Goal: Task Accomplishment & Management: Manage account settings

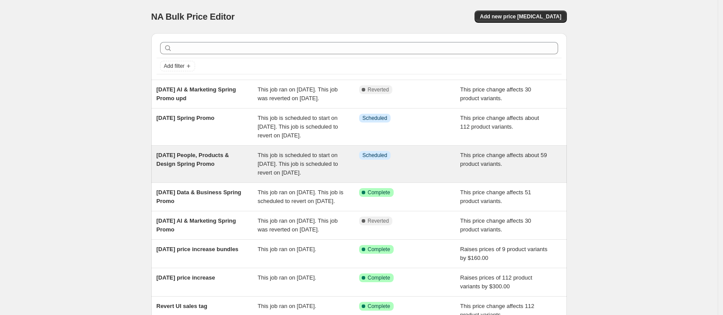
click at [222, 177] on div "[DATE] People, Products & Design Spring Promo" at bounding box center [206, 164] width 101 height 26
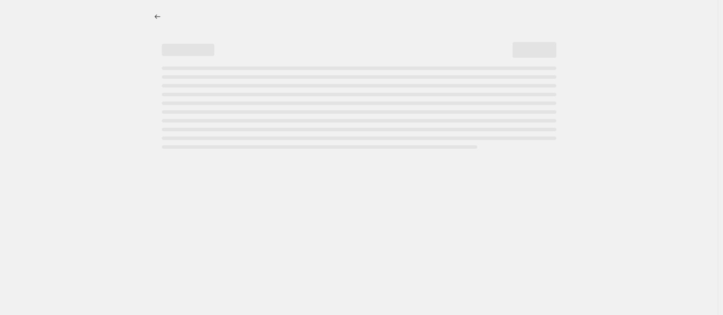
select select "no_change"
select select "remove"
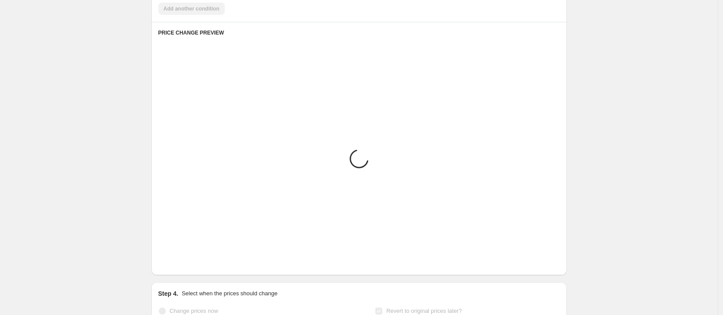
select select "collection"
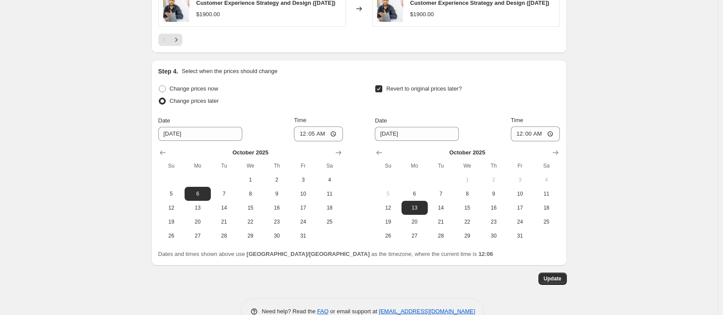
scroll to position [803, 0]
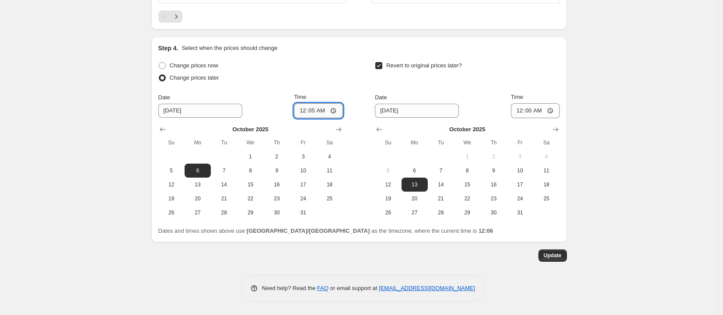
click at [334, 109] on input "00:05" at bounding box center [318, 110] width 49 height 15
type input "00:15"
click at [567, 259] on div "Update" at bounding box center [358, 255] width 415 height 12
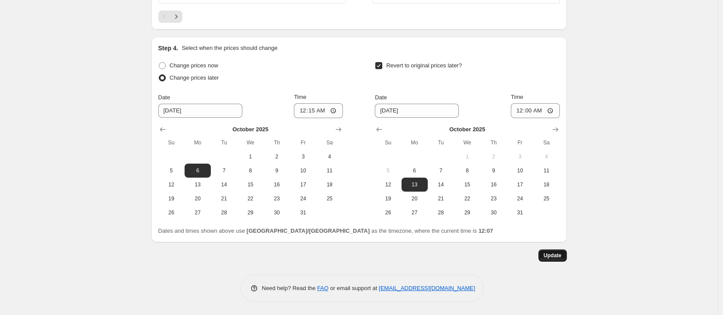
click at [567, 259] on button "Update" at bounding box center [552, 255] width 28 height 12
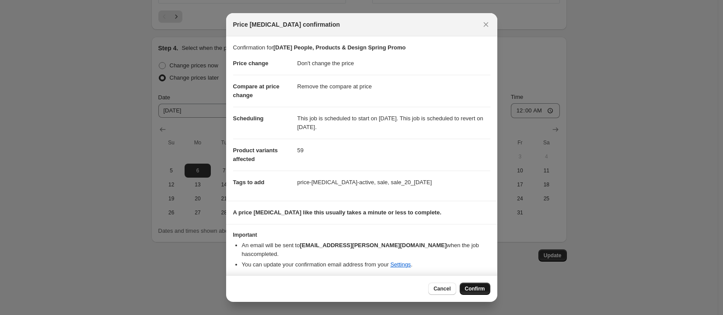
click at [480, 286] on span "Confirm" at bounding box center [475, 288] width 20 height 7
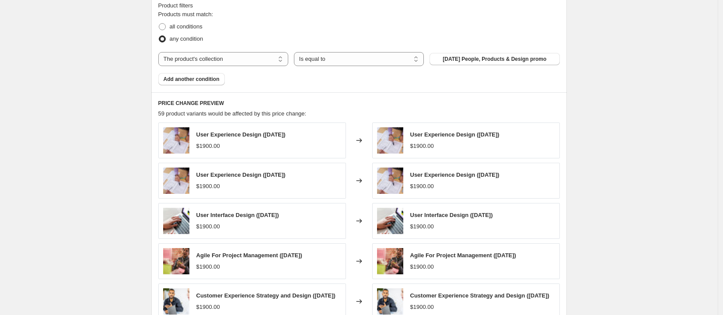
scroll to position [0, 0]
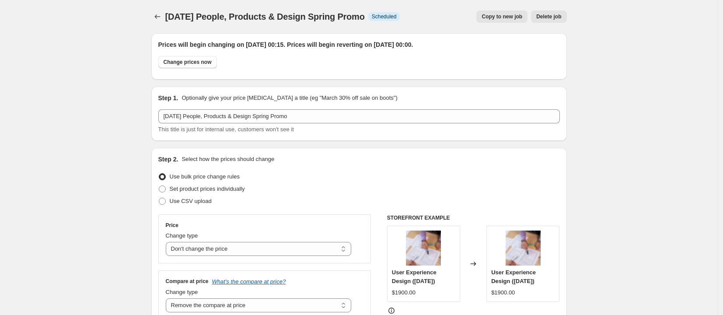
click at [156, 10] on div "[DATE] People, Products & Design Spring Promo. This page is ready [DATE] People…" at bounding box center [358, 16] width 415 height 33
click at [160, 22] on button "Price change jobs" at bounding box center [157, 16] width 12 height 12
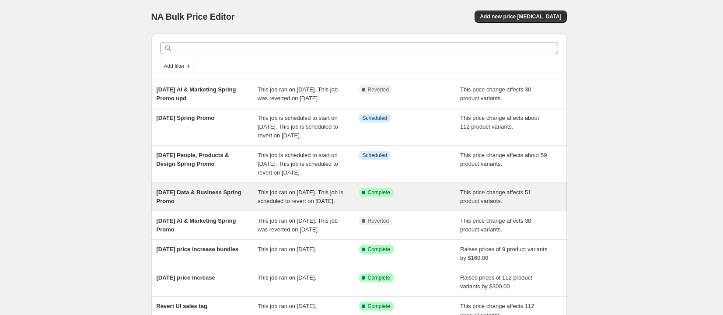
click at [266, 204] on span "This job ran on [DATE]. This job is scheduled to revert on [DATE]." at bounding box center [300, 196] width 86 height 15
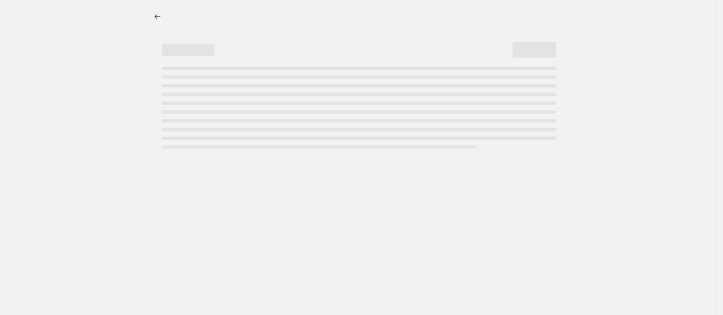
select select "no_change"
select select "remove"
select select "collection"
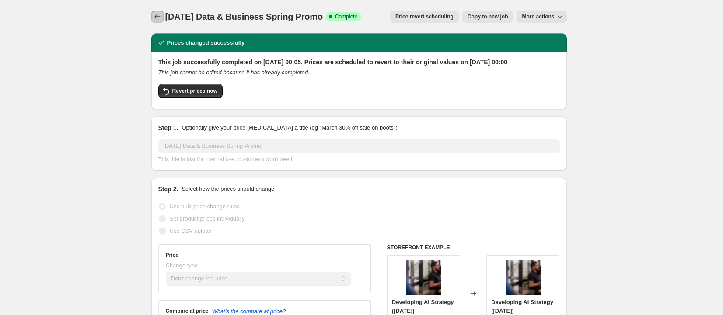
click at [162, 13] on icon "Price change jobs" at bounding box center [157, 16] width 9 height 9
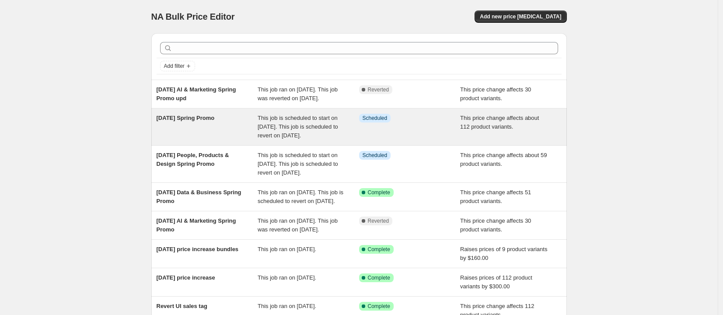
click at [219, 132] on div "[DATE] Spring Promo" at bounding box center [206, 127] width 101 height 26
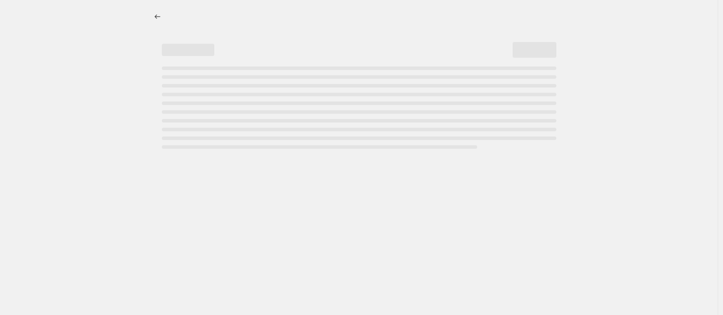
select select "no_change"
select select "remove"
select select "collection"
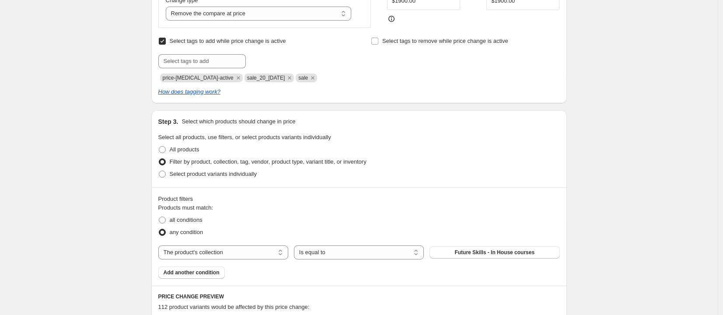
scroll to position [819, 0]
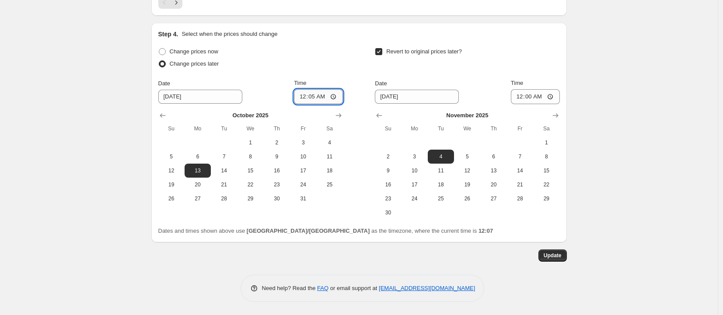
click at [316, 97] on input "00:05" at bounding box center [318, 96] width 49 height 15
click at [315, 97] on input "00:05" at bounding box center [318, 96] width 49 height 15
click at [335, 97] on input "00:05" at bounding box center [318, 96] width 49 height 15
type input "00:15"
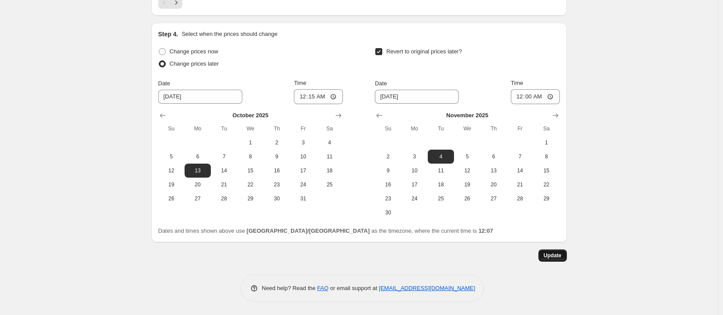
click at [556, 261] on button "Update" at bounding box center [552, 255] width 28 height 12
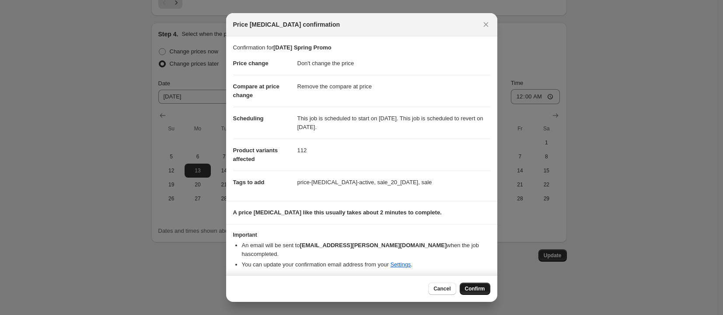
click at [468, 282] on button "Confirm" at bounding box center [474, 288] width 31 height 12
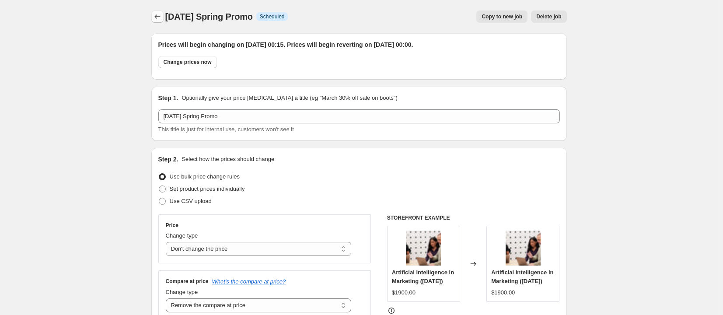
click at [159, 15] on icon "Price change jobs" at bounding box center [157, 16] width 9 height 9
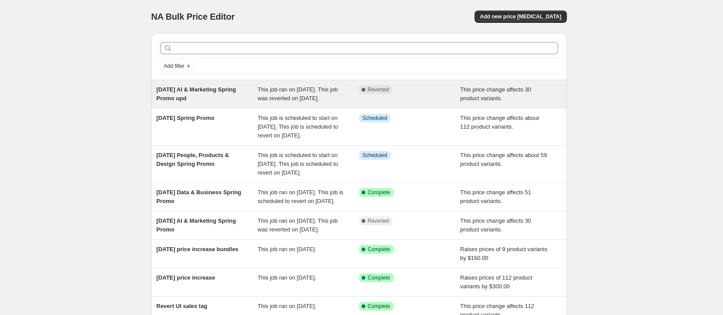
click at [279, 99] on span "This job ran on [DATE]. This job was reverted on [DATE]." at bounding box center [297, 93] width 80 height 15
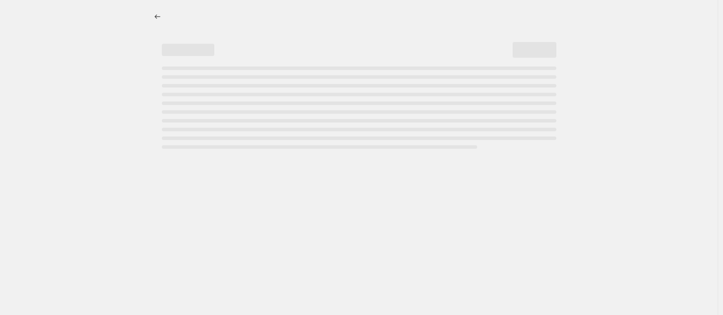
select select "no_change"
select select "remove"
select select "collection"
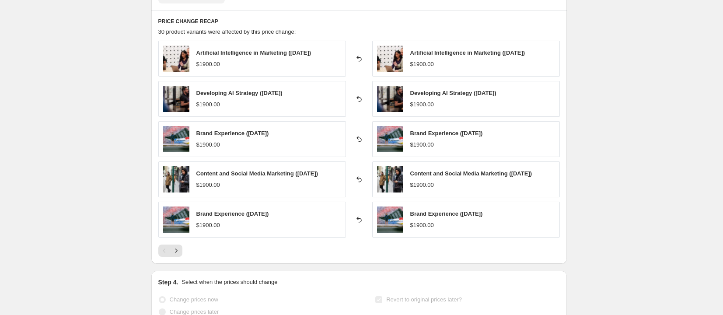
scroll to position [790, 0]
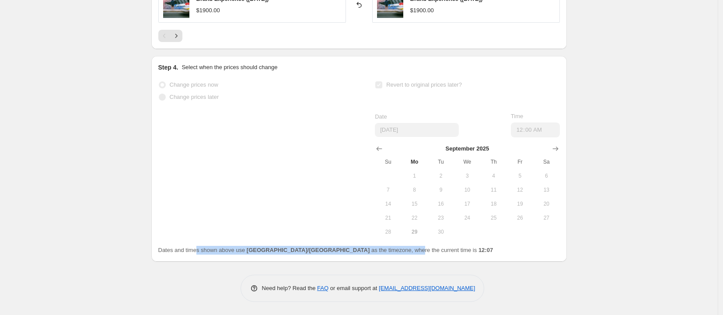
drag, startPoint x: 200, startPoint y: 250, endPoint x: 368, endPoint y: 248, distance: 168.3
click at [368, 248] on span "Dates and times shown above use [GEOGRAPHIC_DATA]/[GEOGRAPHIC_DATA] as the time…" at bounding box center [325, 250] width 335 height 7
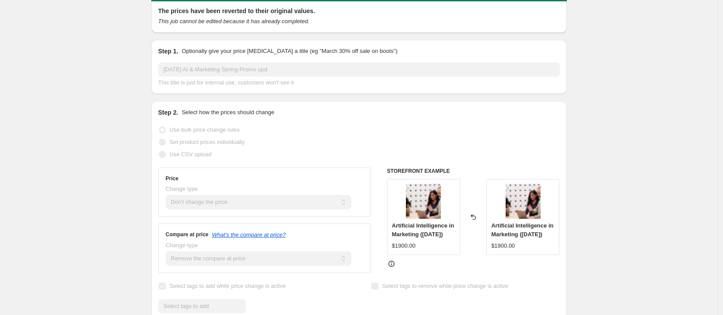
scroll to position [0, 0]
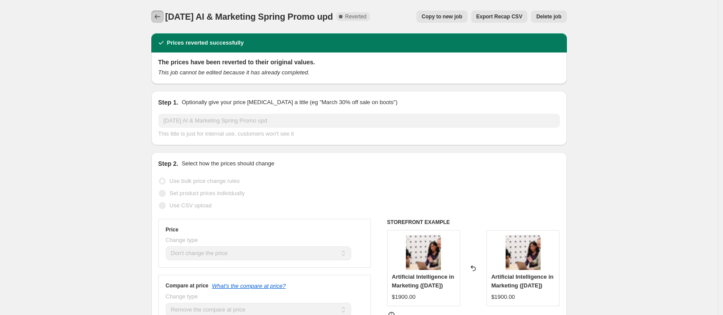
click at [160, 12] on button "Price change jobs" at bounding box center [157, 16] width 12 height 12
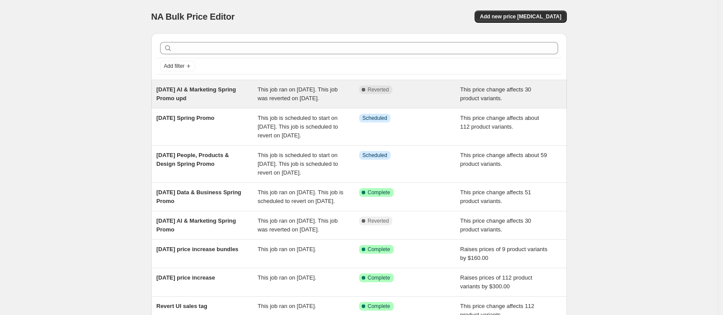
click at [468, 87] on span "This price change affects 30 product variants." at bounding box center [495, 93] width 71 height 15
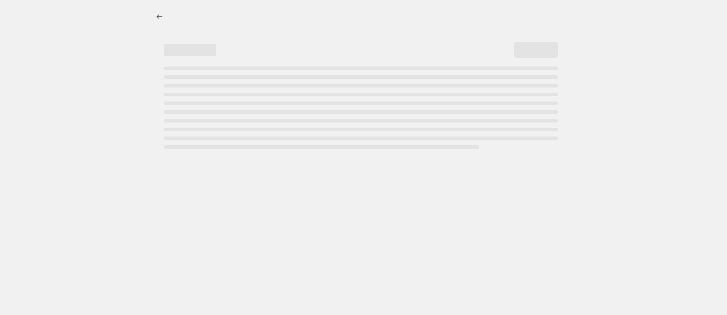
select select "no_change"
select select "remove"
select select "collection"
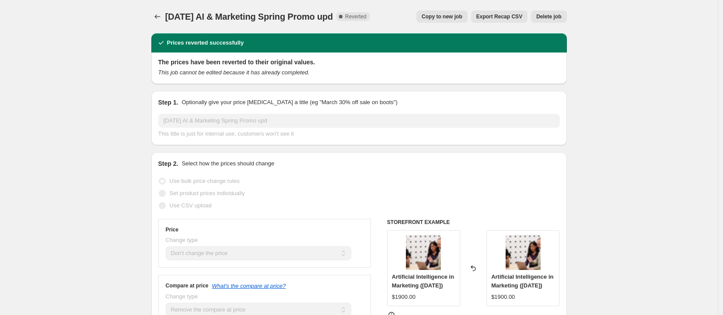
click at [508, 17] on span "Export Recap CSV" at bounding box center [499, 16] width 46 height 7
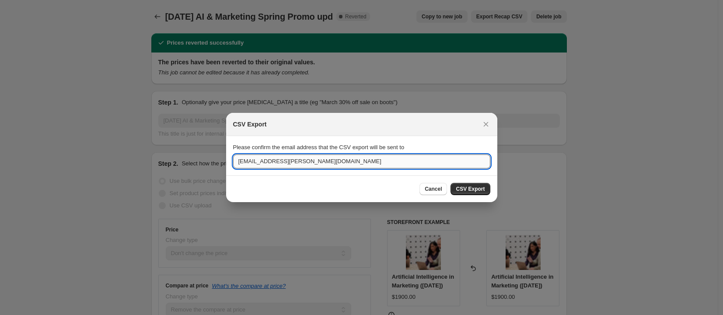
click at [399, 165] on input "[EMAIL_ADDRESS][PERSON_NAME][DOMAIN_NAME]" at bounding box center [361, 161] width 257 height 14
type input "[PERSON_NAME][EMAIL_ADDRESS][DOMAIN_NAME]"
click at [481, 184] on button "CSV Export" at bounding box center [469, 189] width 39 height 12
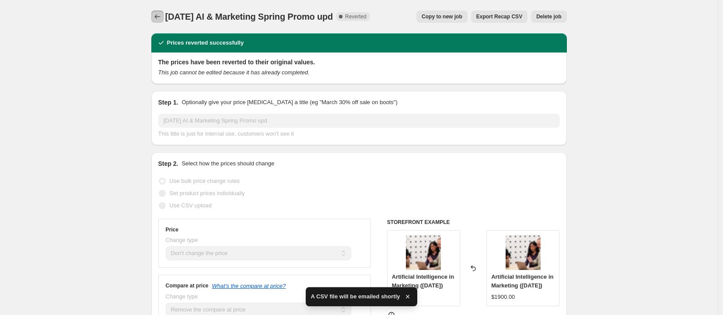
click at [159, 18] on icon "Price change jobs" at bounding box center [157, 16] width 9 height 9
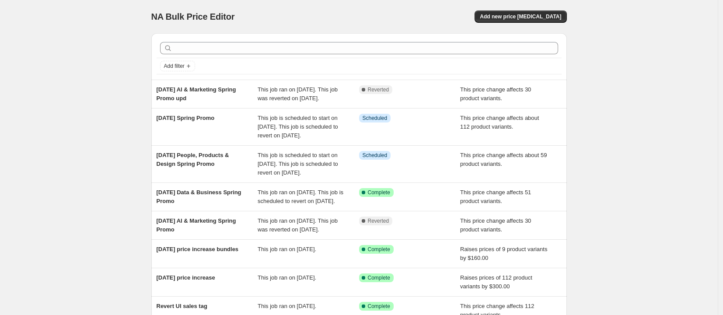
click at [685, 104] on div "NA Bulk Price Editor. This page is ready NA Bulk Price Editor Add new price [ME…" at bounding box center [358, 234] width 717 height 468
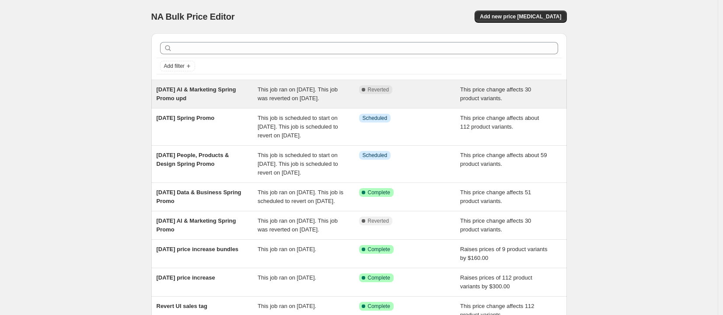
click at [229, 103] on div "[DATE] AI & Marketing Spring Promo upd" at bounding box center [206, 93] width 101 height 17
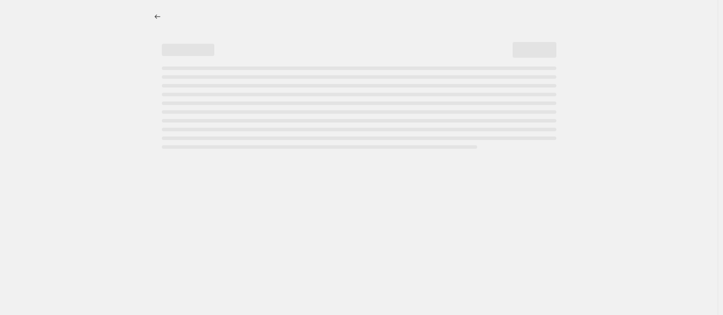
select select "no_change"
select select "remove"
select select "collection"
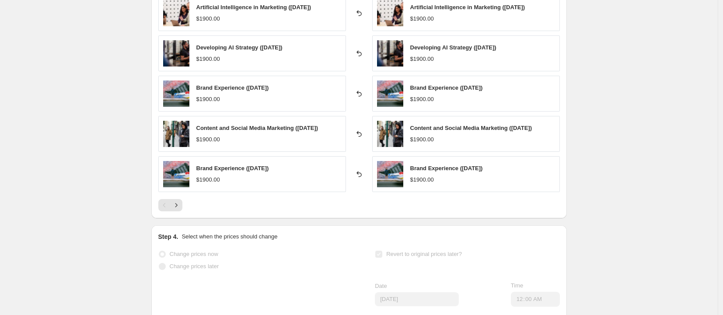
scroll to position [790, 0]
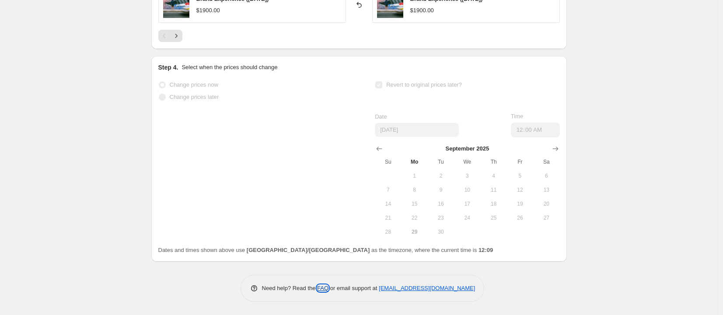
click at [323, 290] on link "FAQ" at bounding box center [322, 288] width 11 height 7
